Goal: Check status: Check status

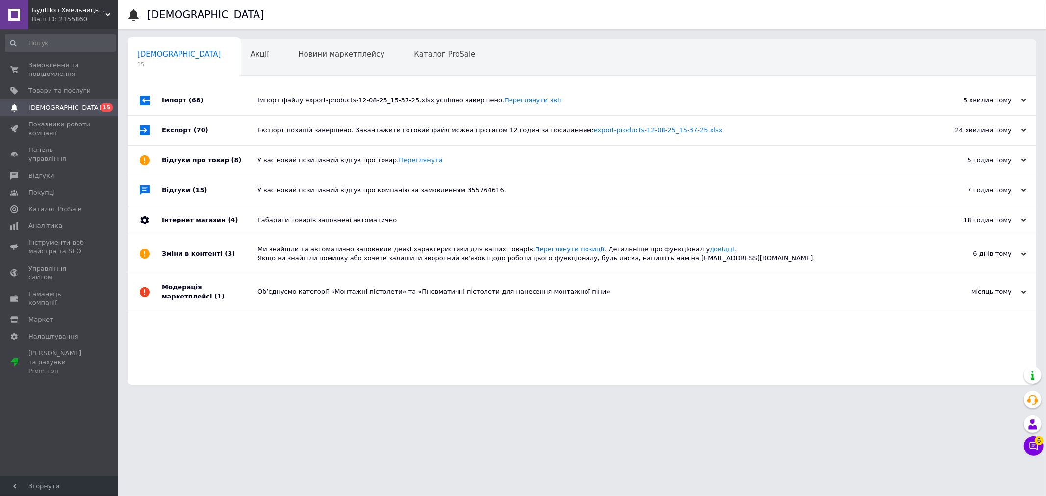
click at [104, 18] on div "Ваш ID: 2155860" at bounding box center [75, 19] width 86 height 9
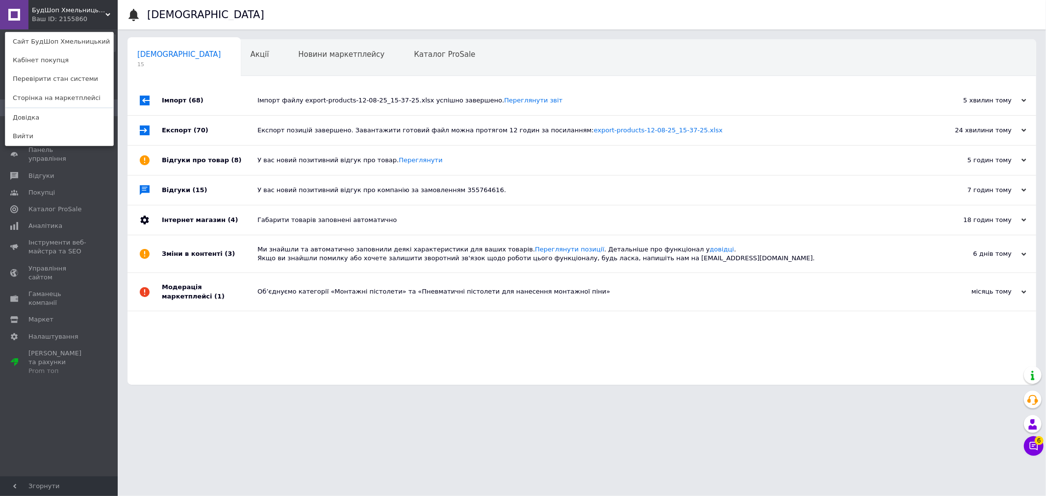
click at [88, 45] on link "Сайт БудШоп Хмельницький" at bounding box center [59, 41] width 108 height 19
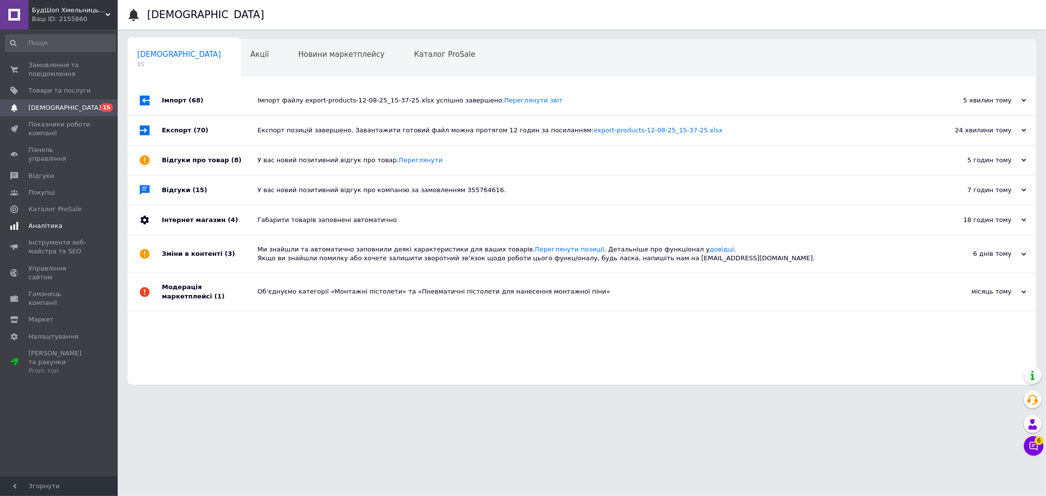
click at [74, 222] on span "Аналітика" at bounding box center [59, 226] width 62 height 9
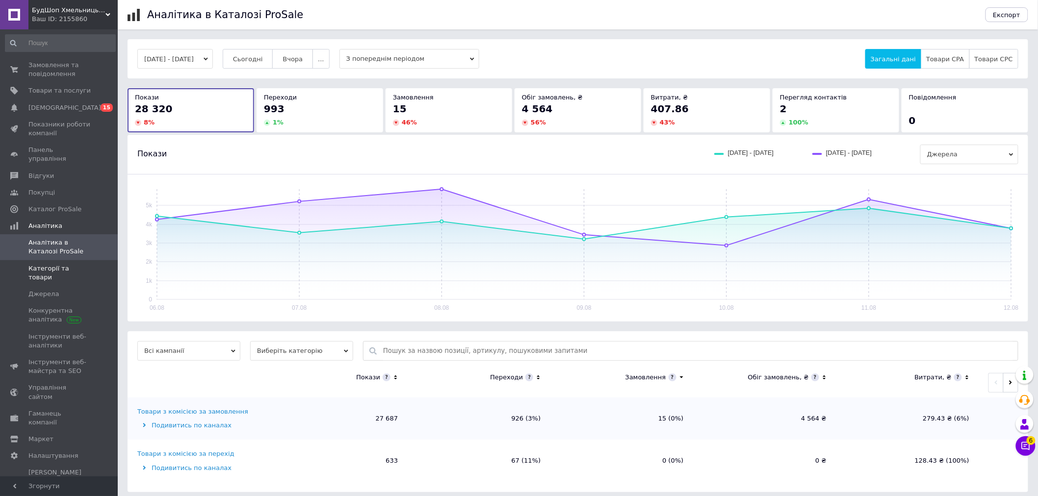
click at [86, 264] on span "Категорії та товари" at bounding box center [59, 273] width 62 height 18
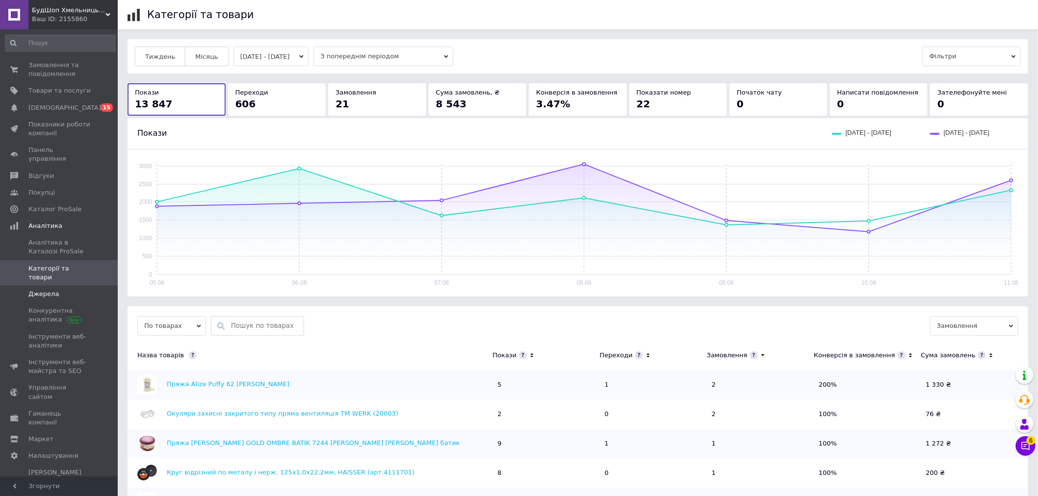
click at [91, 290] on span at bounding box center [104, 294] width 27 height 9
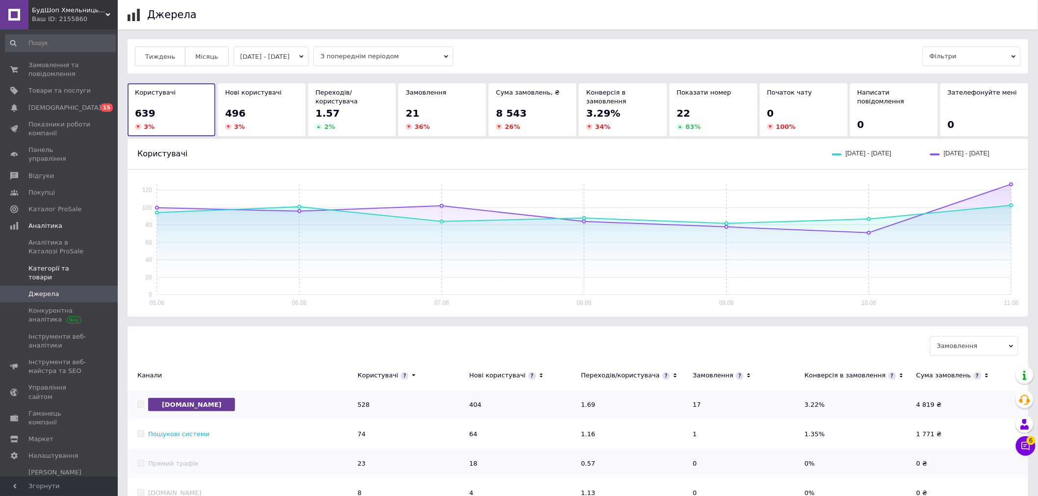
click at [84, 264] on span "Категорії та товари" at bounding box center [59, 273] width 62 height 18
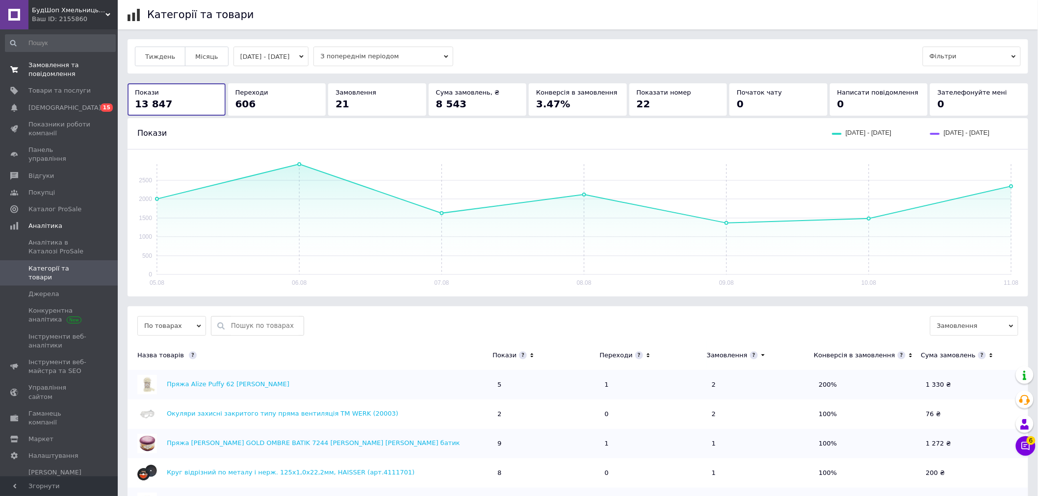
click at [82, 75] on span "Замовлення та повідомлення" at bounding box center [59, 70] width 62 height 18
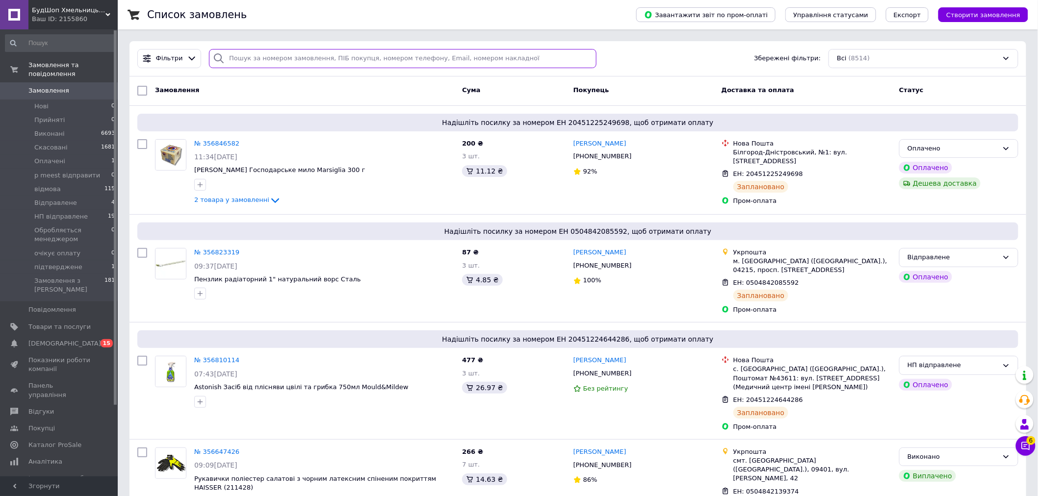
paste input "75582"
type input "75582"
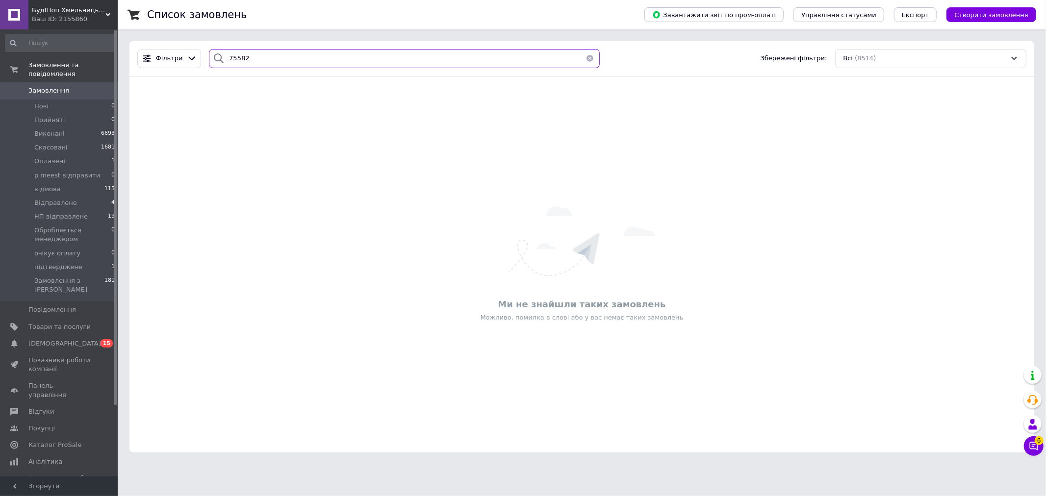
drag, startPoint x: 249, startPoint y: 52, endPoint x: 202, endPoint y: 54, distance: 47.2
click at [211, 52] on div "75582" at bounding box center [404, 58] width 391 height 19
